Goal: Find specific page/section: Find specific page/section

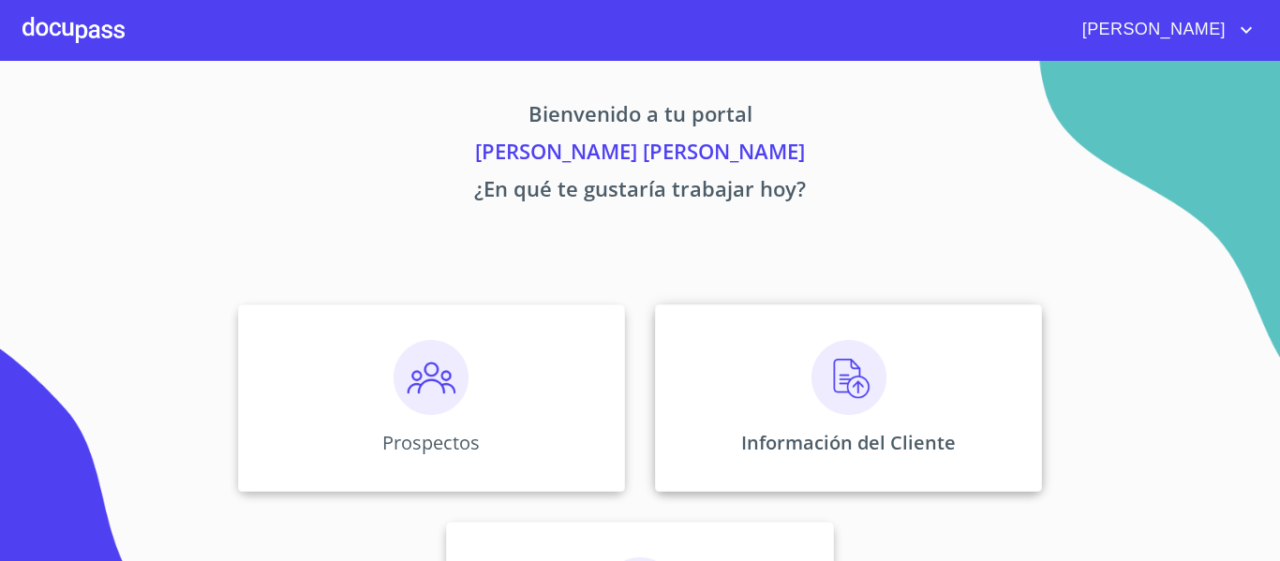
click at [816, 447] on p "Información del Cliente" at bounding box center [848, 442] width 215 height 25
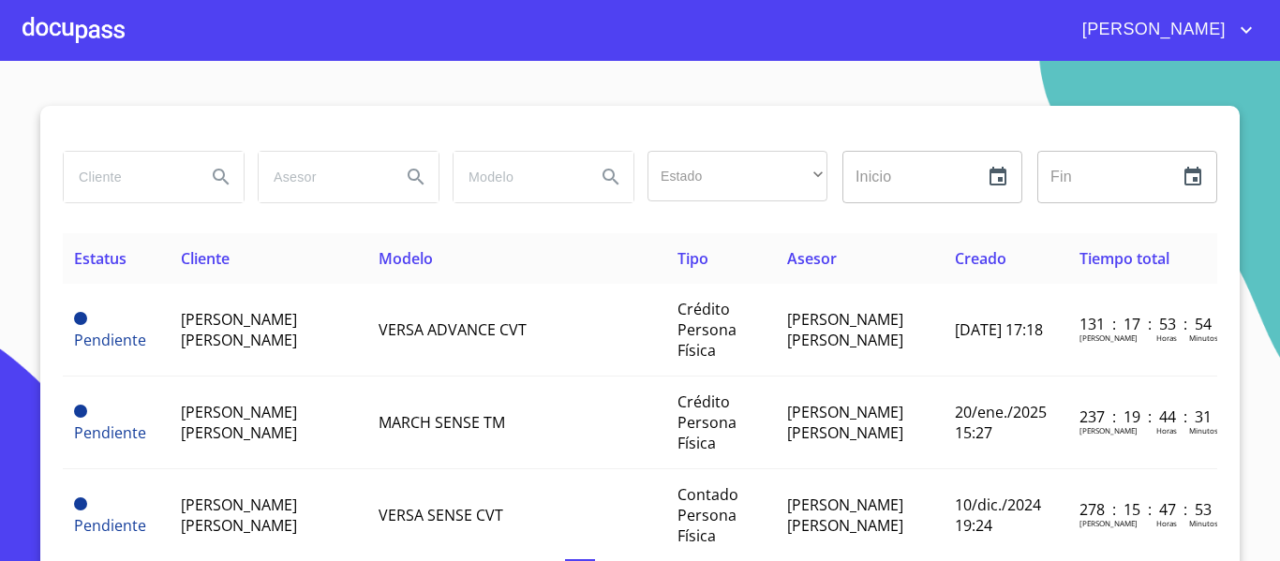
click at [154, 178] on input "search" at bounding box center [127, 177] width 127 height 51
type input "[PERSON_NAME]"
click at [219, 184] on icon "Search" at bounding box center [221, 177] width 22 height 22
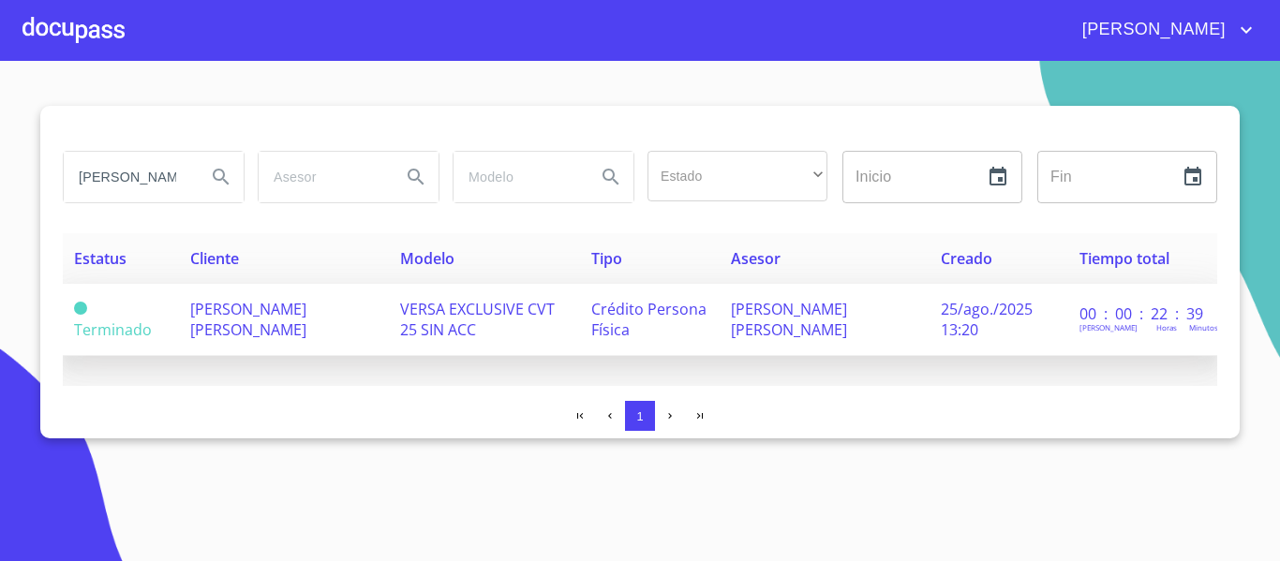
click at [395, 328] on td "VERSA EXCLUSIVE CVT 25 SIN ACC" at bounding box center [484, 320] width 191 height 72
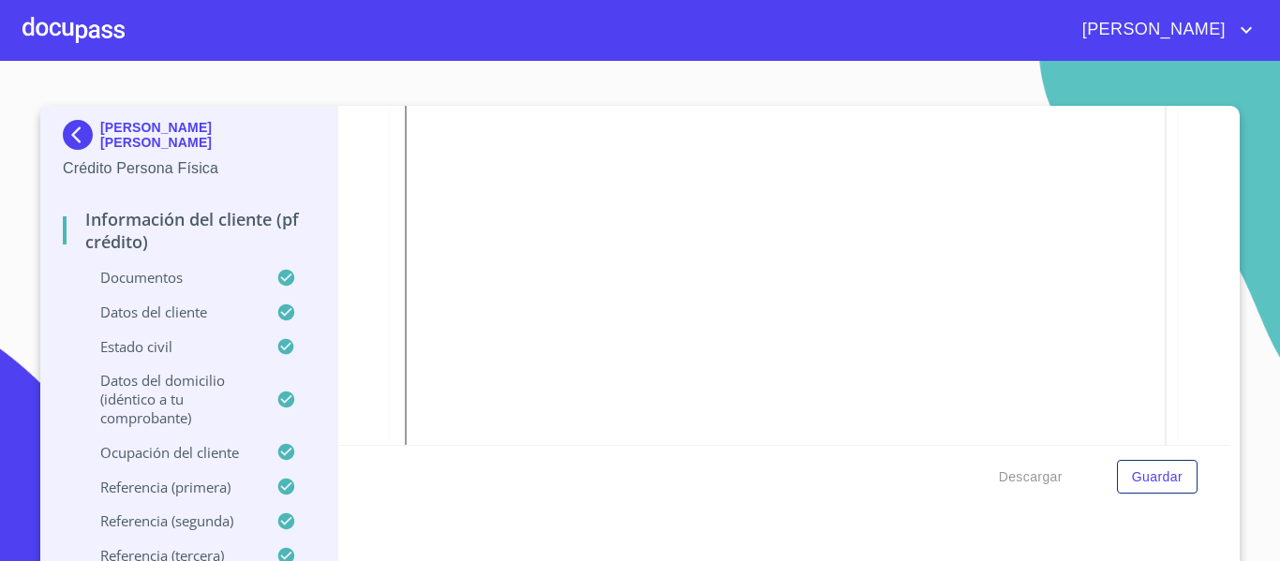
scroll to position [187, 0]
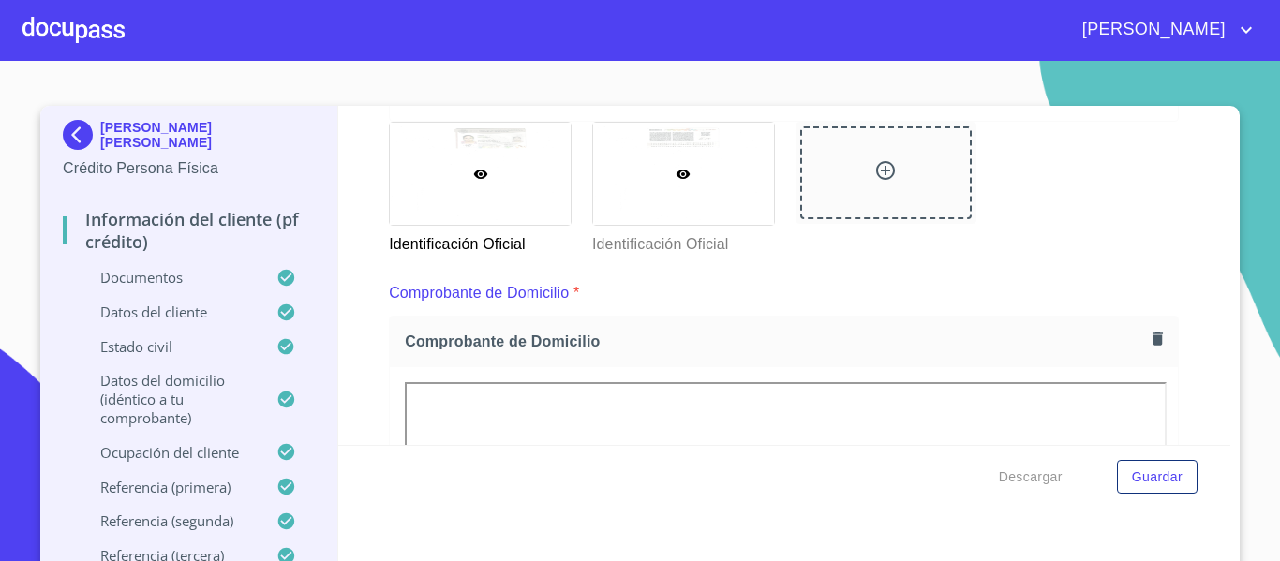
click at [642, 177] on div at bounding box center [683, 174] width 181 height 102
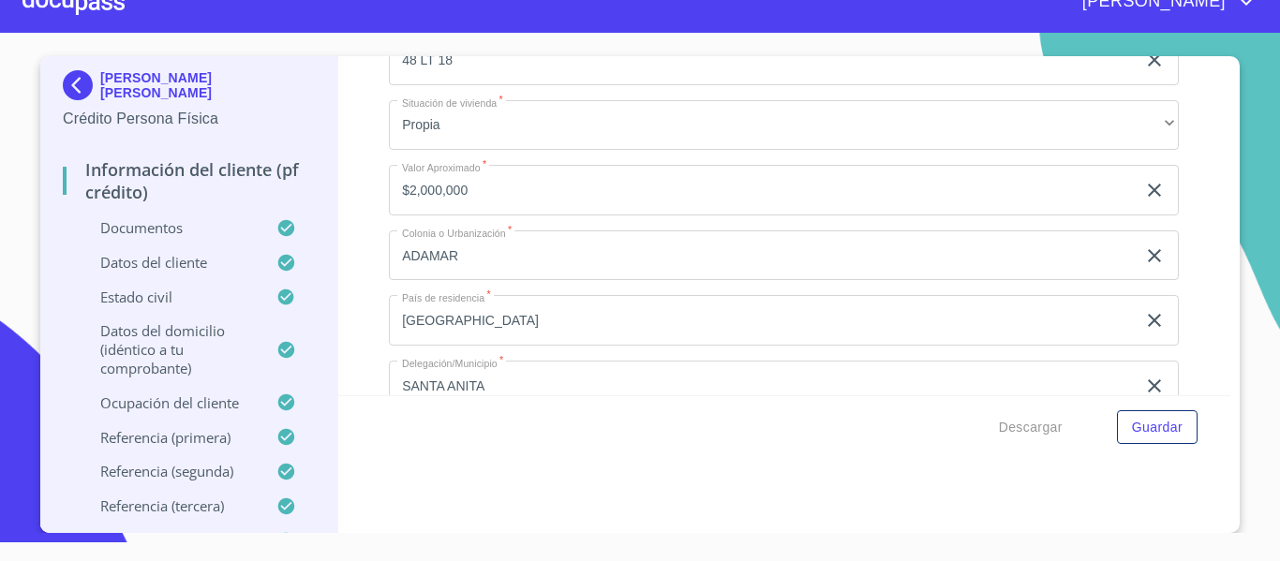
scroll to position [6034, 0]
